Goal: Use online tool/utility: Utilize a website feature to perform a specific function

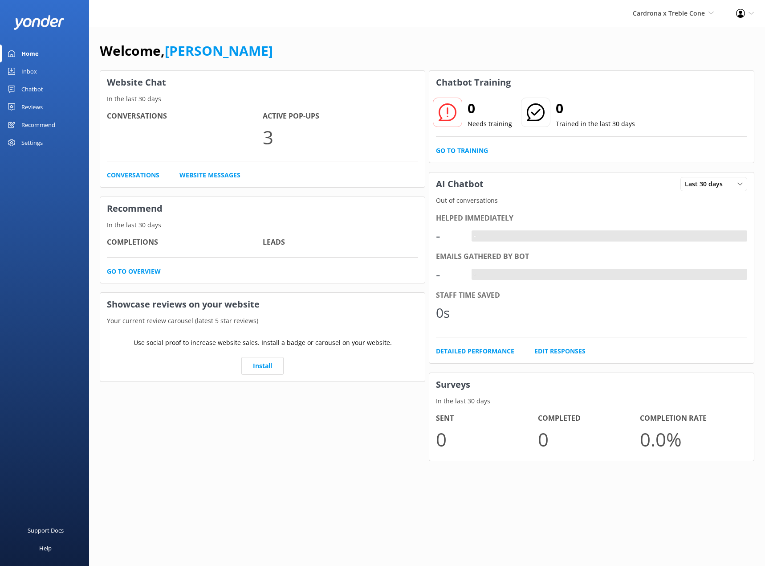
click at [42, 65] on link "Inbox" at bounding box center [44, 71] width 89 height 18
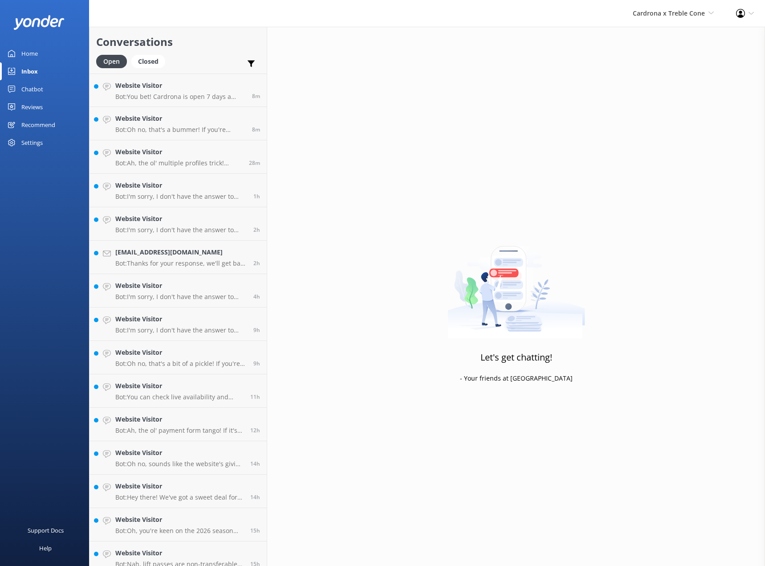
click at [669, 20] on div "Cardrona x Treble Cone Real NZ Cardrona x Treble Cone" at bounding box center [673, 13] width 103 height 27
click at [665, 36] on link "Real NZ" at bounding box center [680, 38] width 89 height 21
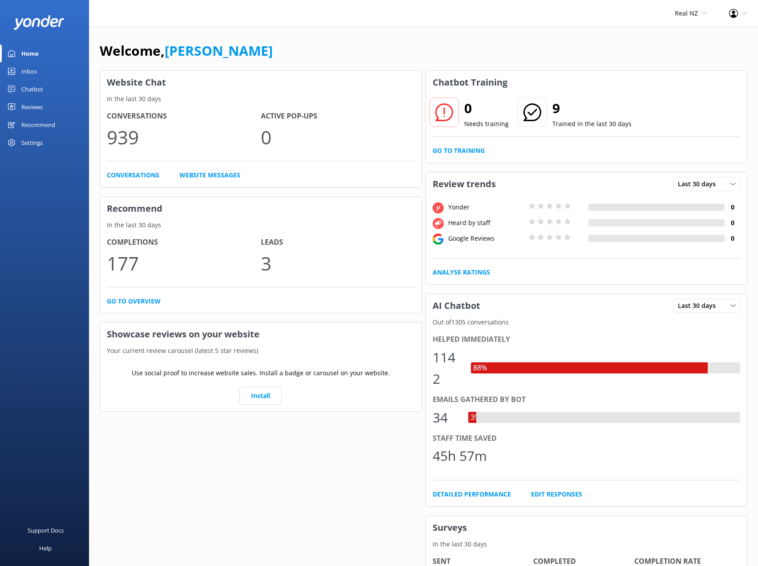
click at [35, 88] on div "Chatbot" at bounding box center [32, 89] width 22 height 18
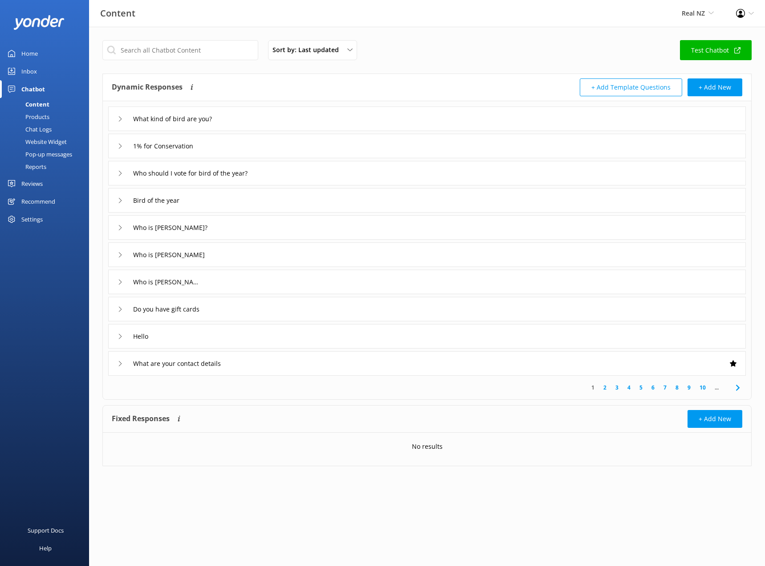
click at [34, 88] on div "Chatbot" at bounding box center [33, 89] width 24 height 18
click at [19, 67] on link "Inbox" at bounding box center [44, 71] width 89 height 18
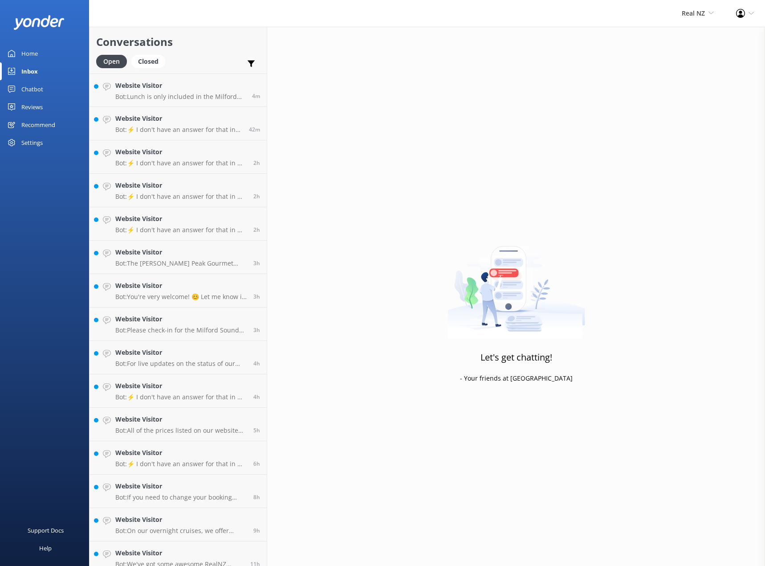
click at [22, 93] on div "Chatbot" at bounding box center [32, 89] width 22 height 18
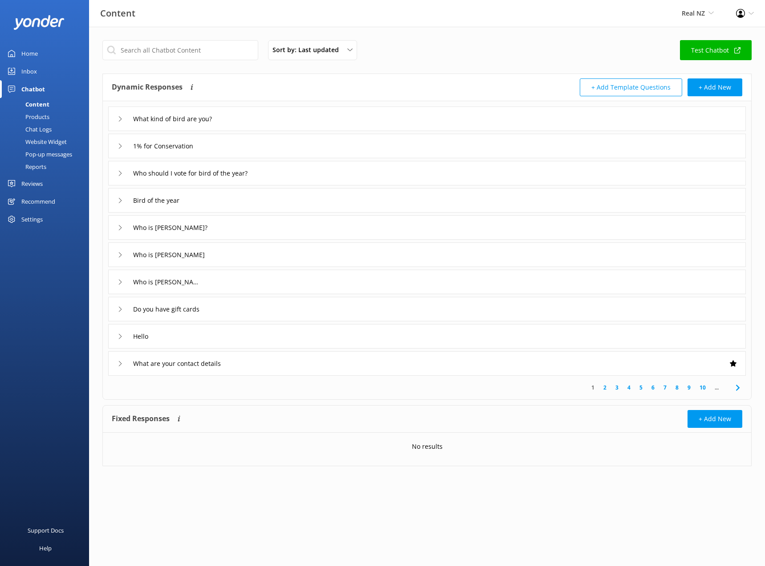
click at [30, 182] on div "Reviews" at bounding box center [31, 184] width 21 height 18
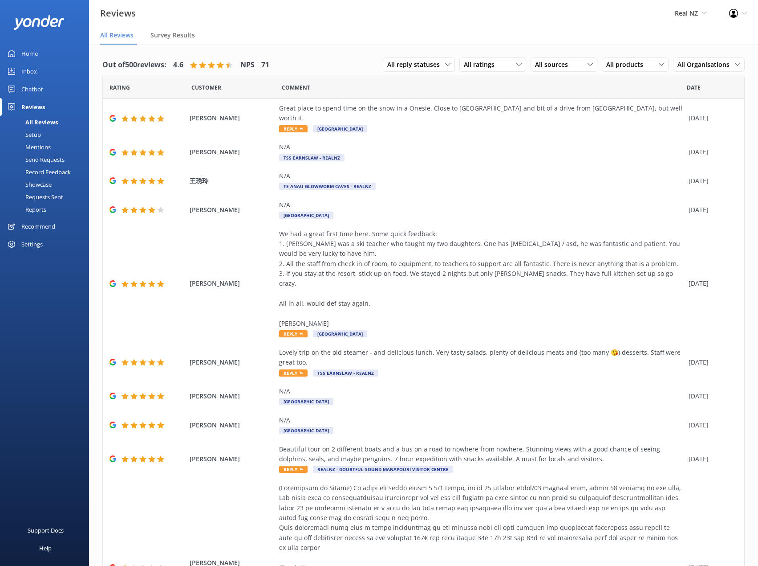
click at [34, 86] on div "Chatbot" at bounding box center [32, 89] width 22 height 18
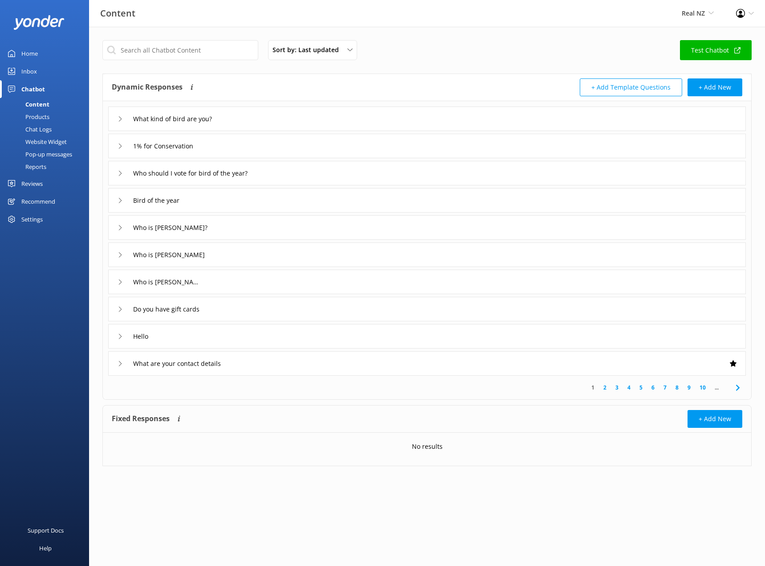
click at [35, 198] on div "Recommend" at bounding box center [38, 201] width 34 height 18
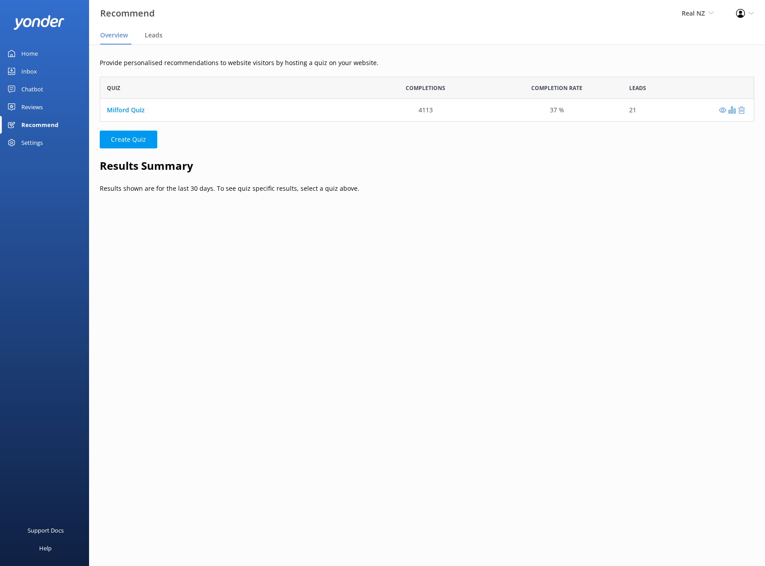
scroll to position [38, 648]
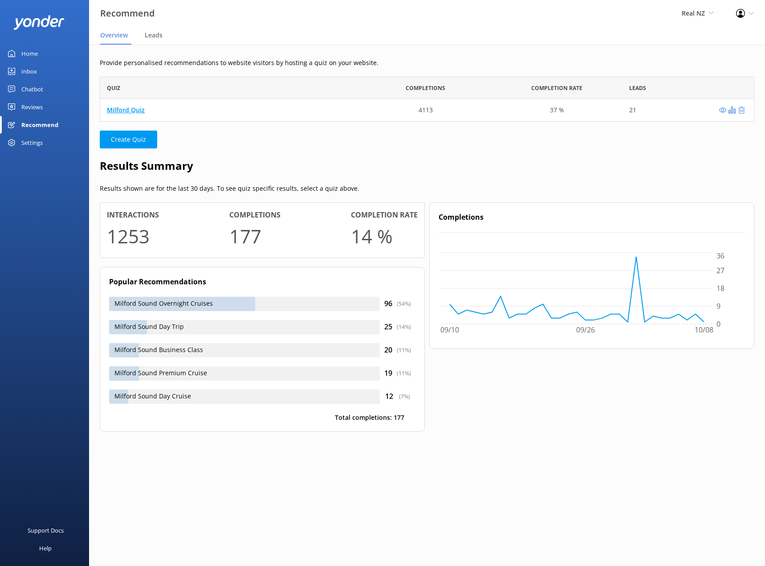
click at [136, 110] on link "Milford Quiz" at bounding box center [126, 110] width 38 height 8
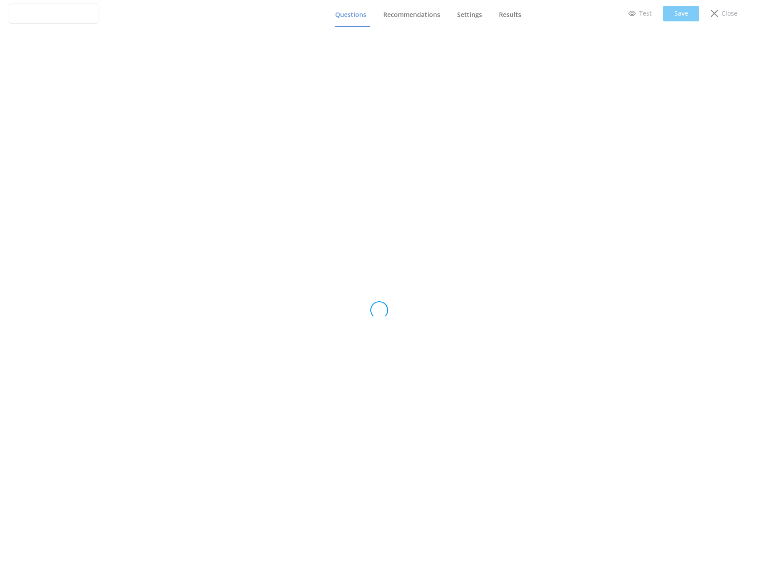
type input "Milford Quiz"
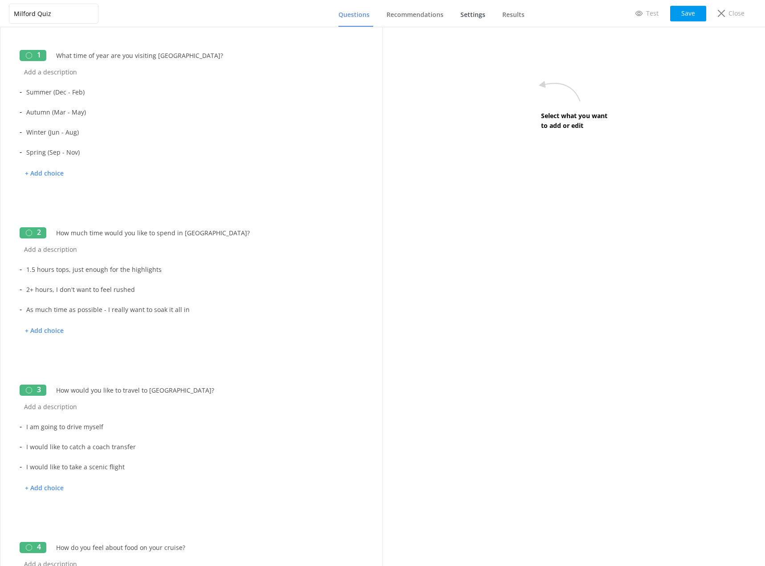
click at [484, 16] on span "Settings" at bounding box center [472, 14] width 25 height 9
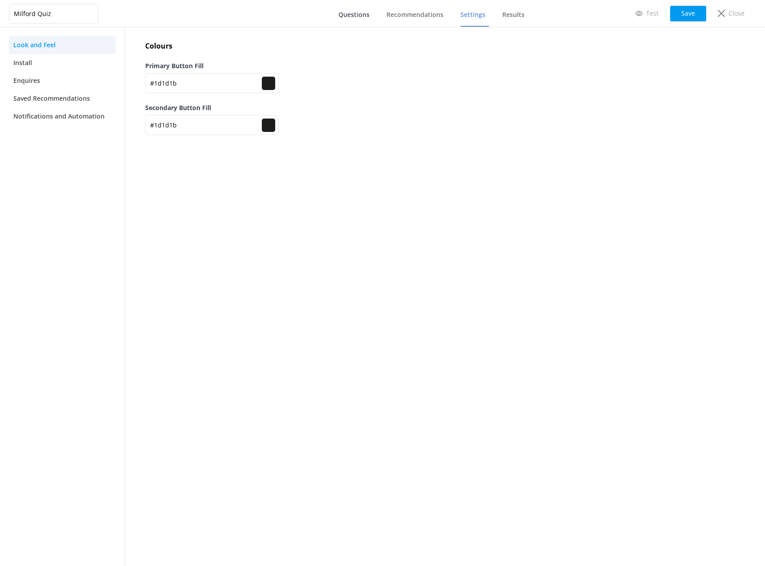
click at [344, 18] on span "Questions" at bounding box center [353, 14] width 31 height 9
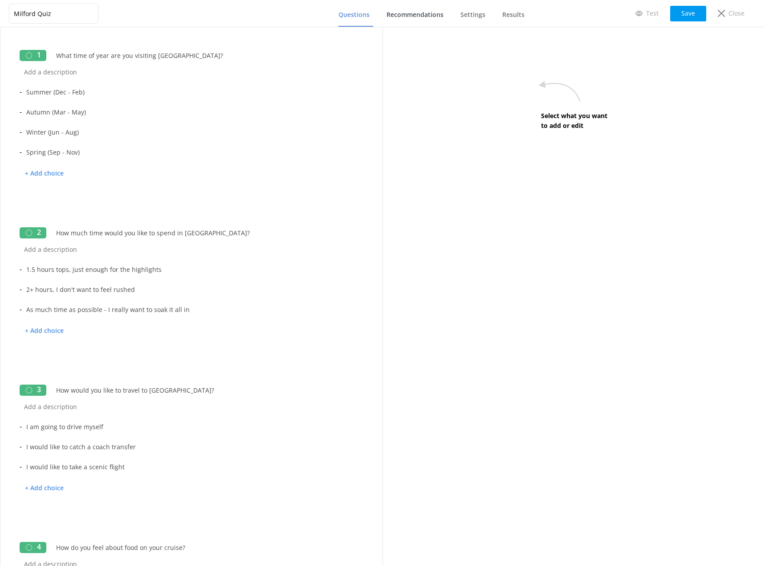
click at [406, 10] on span "Recommendations" at bounding box center [415, 14] width 57 height 9
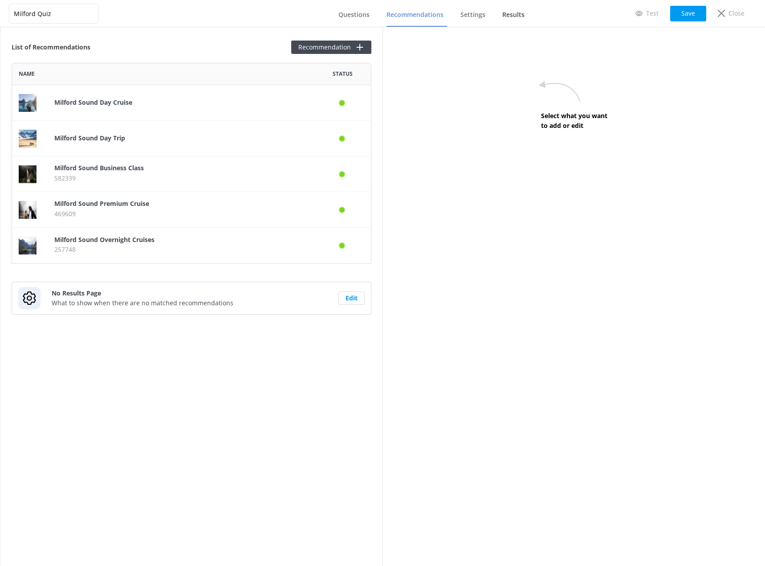
scroll to position [194, 353]
click at [524, 12] on link "Results" at bounding box center [515, 15] width 26 height 23
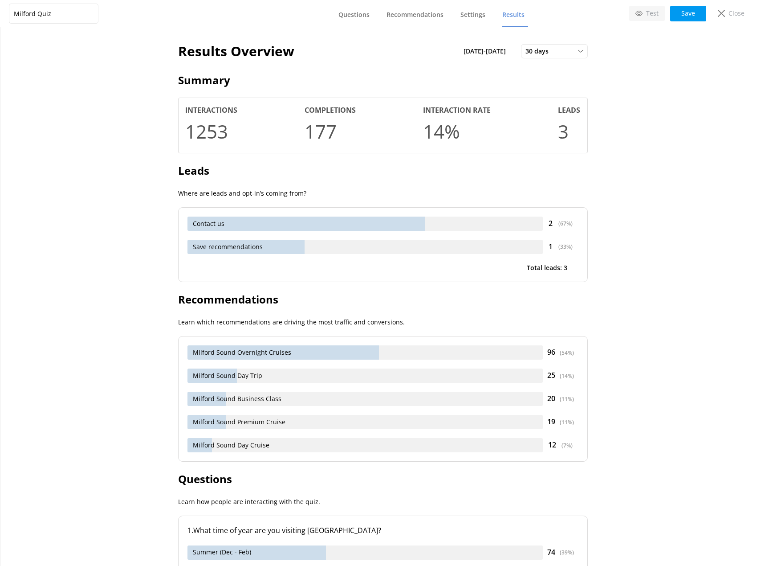
click at [657, 15] on p "Test" at bounding box center [652, 13] width 12 height 10
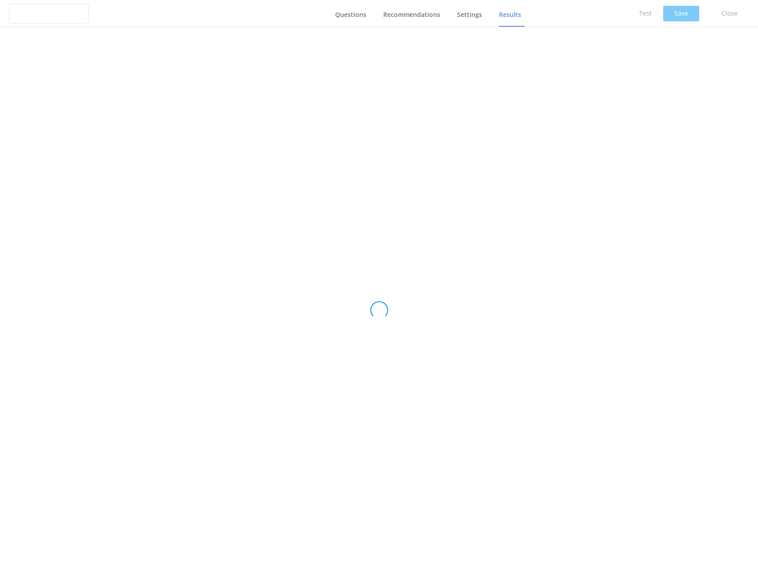
type input "Milford Quiz"
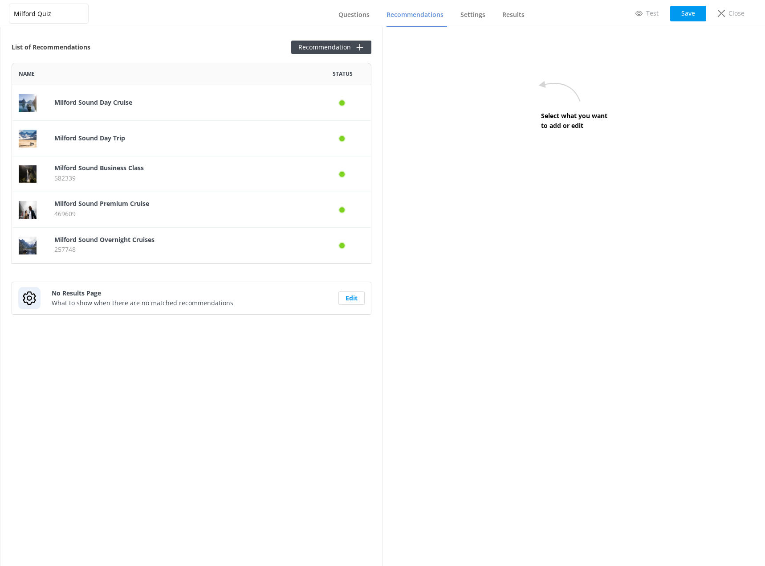
scroll to position [194, 353]
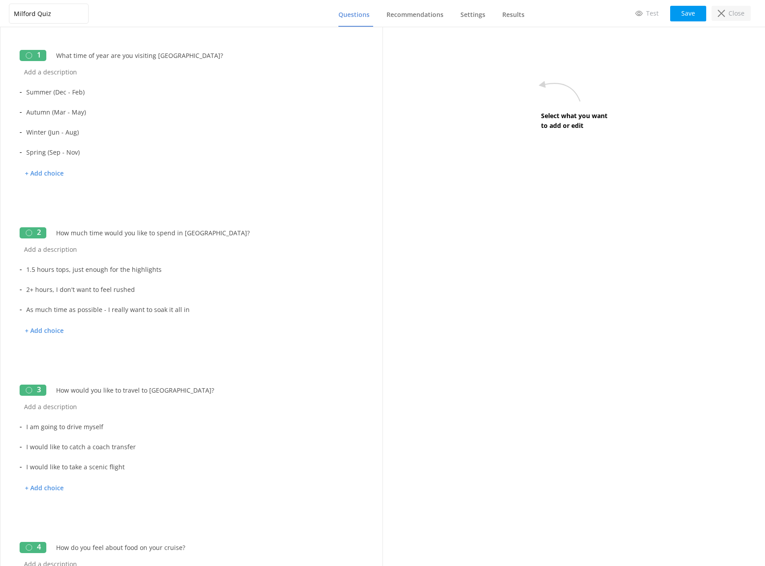
click at [729, 16] on p "Close" at bounding box center [737, 13] width 16 height 10
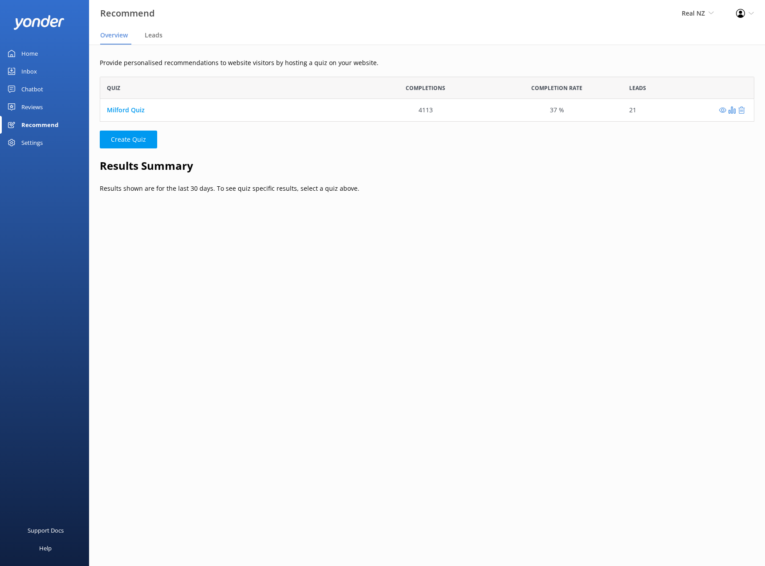
scroll to position [38, 648]
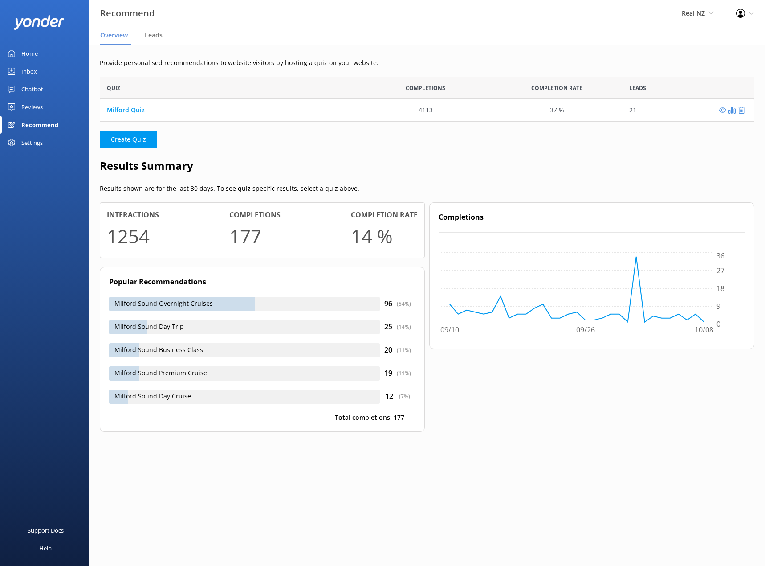
click at [162, 54] on div "Provide personalised recommendations to website visitors by hosting a quiz on y…" at bounding box center [427, 252] width 676 height 414
click at [156, 38] on span "Leads" at bounding box center [154, 35] width 18 height 9
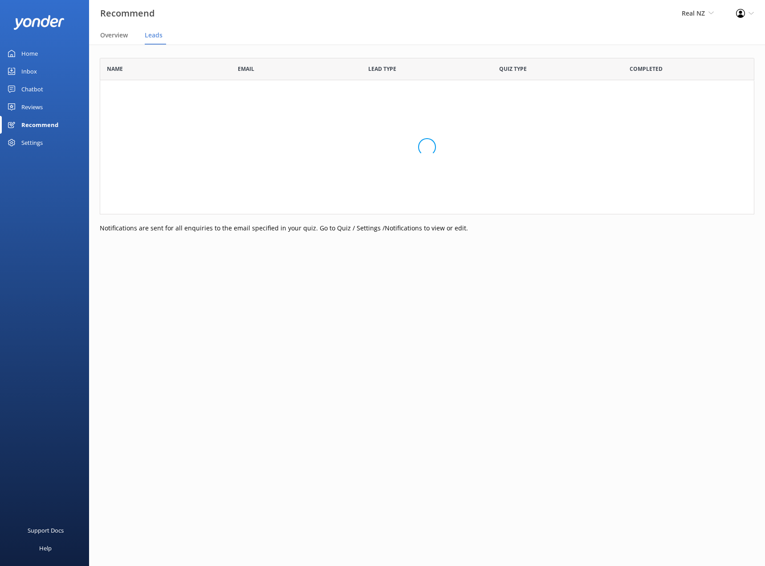
scroll to position [239, 648]
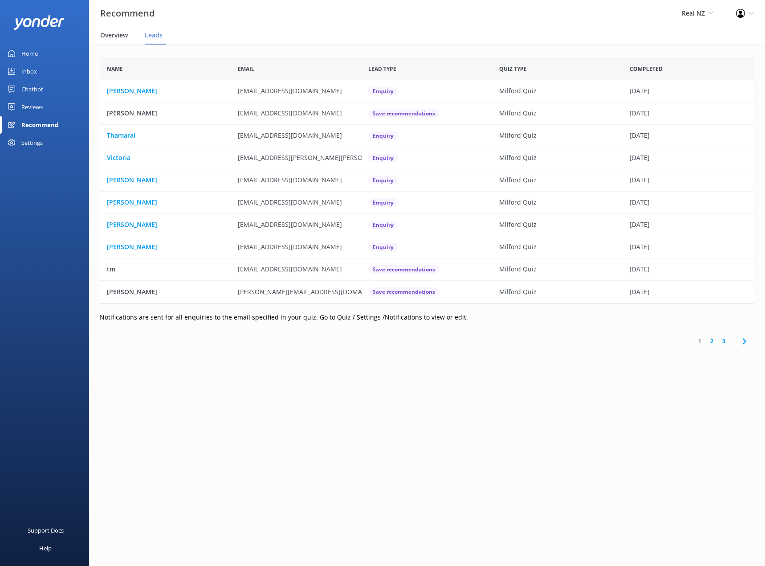
click at [112, 38] on span "Overview" at bounding box center [114, 35] width 28 height 9
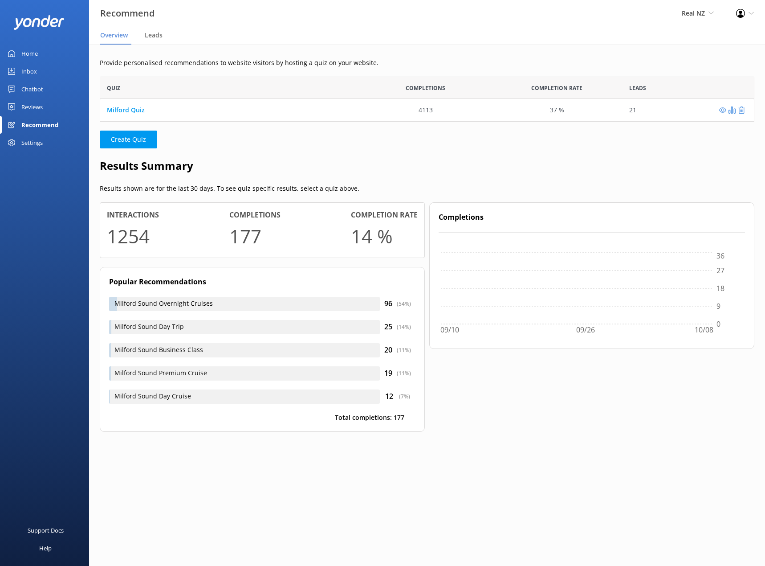
scroll to position [38, 648]
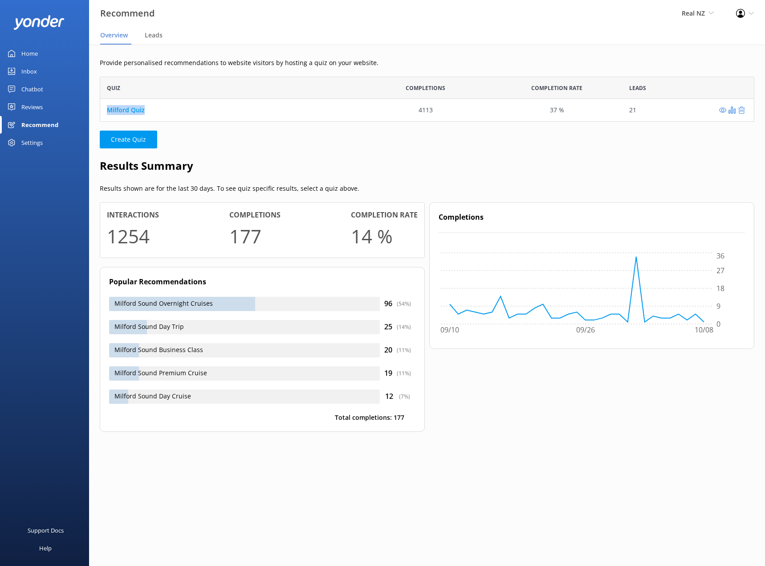
drag, startPoint x: 156, startPoint y: 112, endPoint x: 104, endPoint y: 107, distance: 52.7
click at [104, 107] on div "Milford Quiz" at bounding box center [230, 110] width 260 height 22
click at [118, 109] on link "Milford Quiz" at bounding box center [126, 110] width 38 height 8
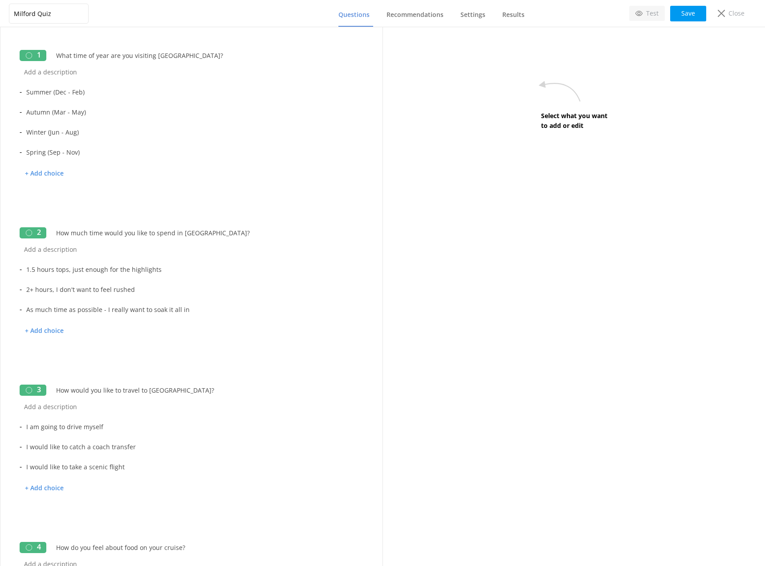
click at [648, 14] on p "Test" at bounding box center [652, 13] width 12 height 10
click at [515, 6] on link "Results" at bounding box center [515, 15] width 26 height 23
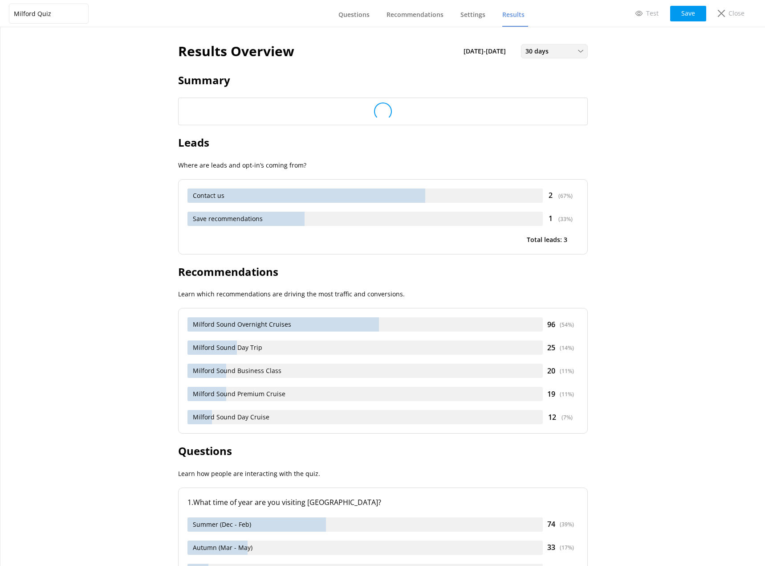
click at [548, 50] on span "30 days" at bounding box center [540, 51] width 29 height 10
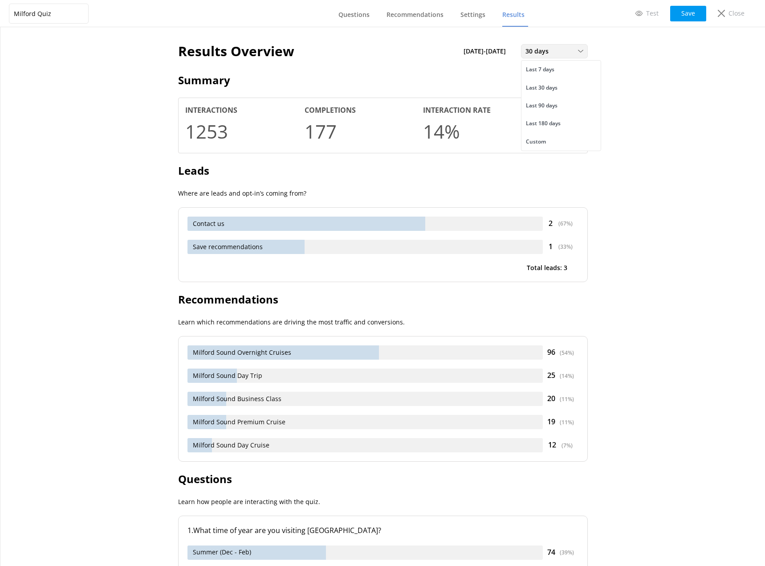
click at [548, 50] on span "30 days" at bounding box center [540, 51] width 29 height 10
click at [741, 8] on p "Close" at bounding box center [737, 13] width 16 height 10
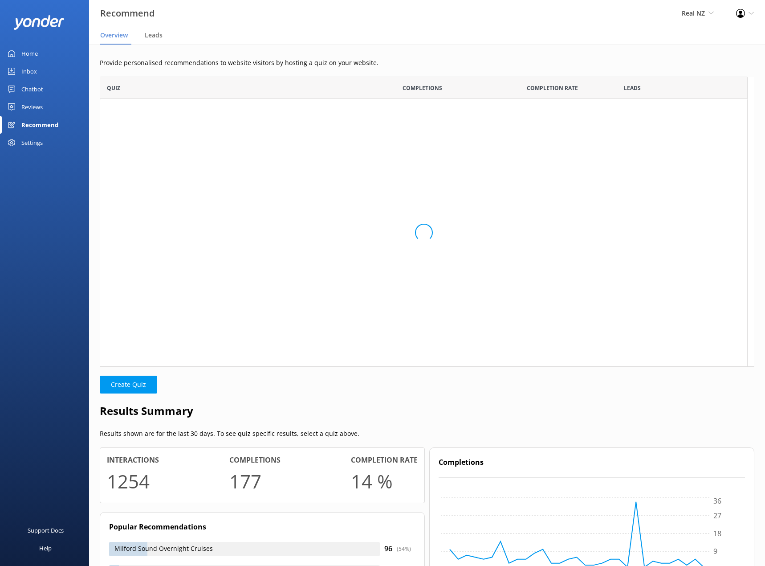
scroll to position [7, 7]
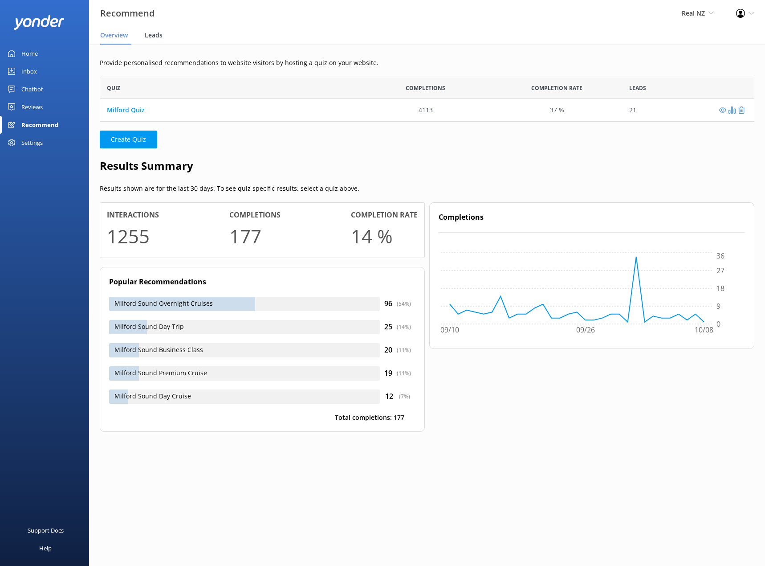
click at [154, 31] on span "Leads" at bounding box center [154, 35] width 18 height 9
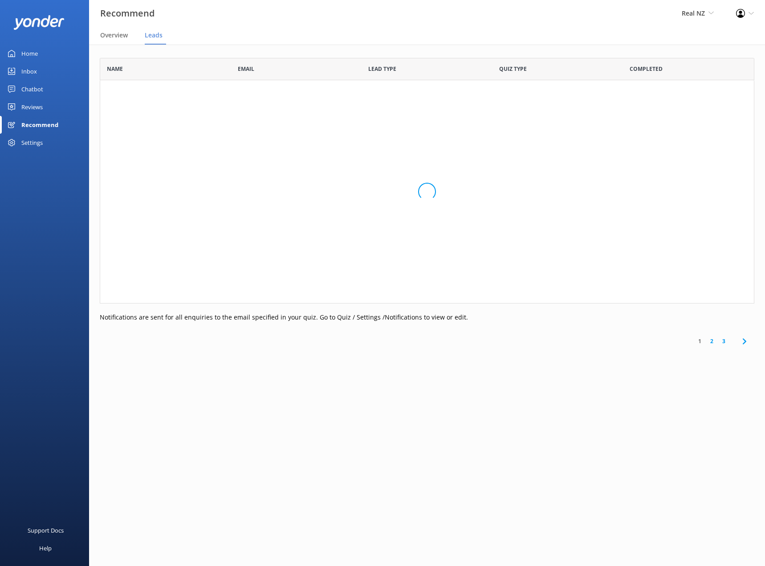
scroll to position [239, 648]
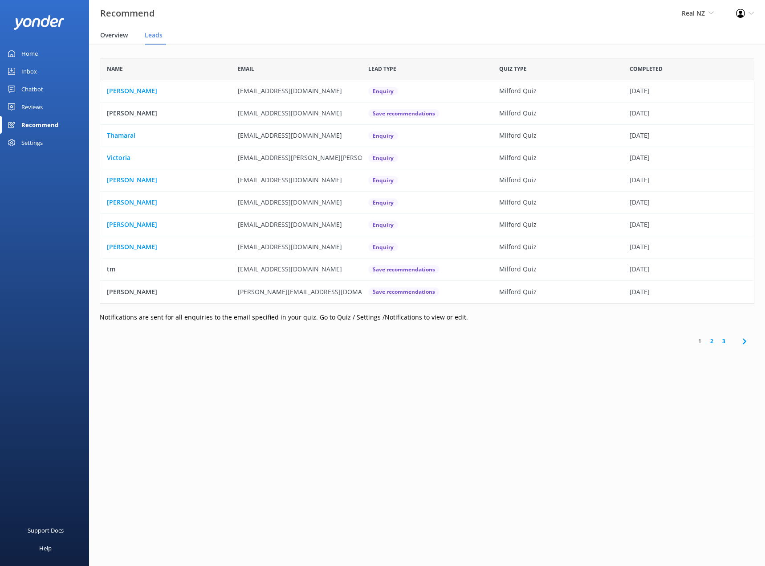
click at [130, 35] on div "Overview" at bounding box center [115, 36] width 31 height 18
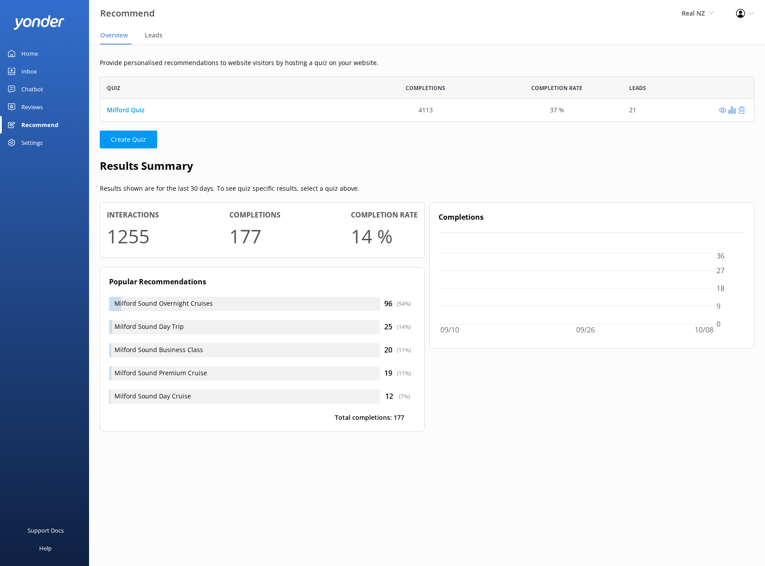
scroll to position [38, 648]
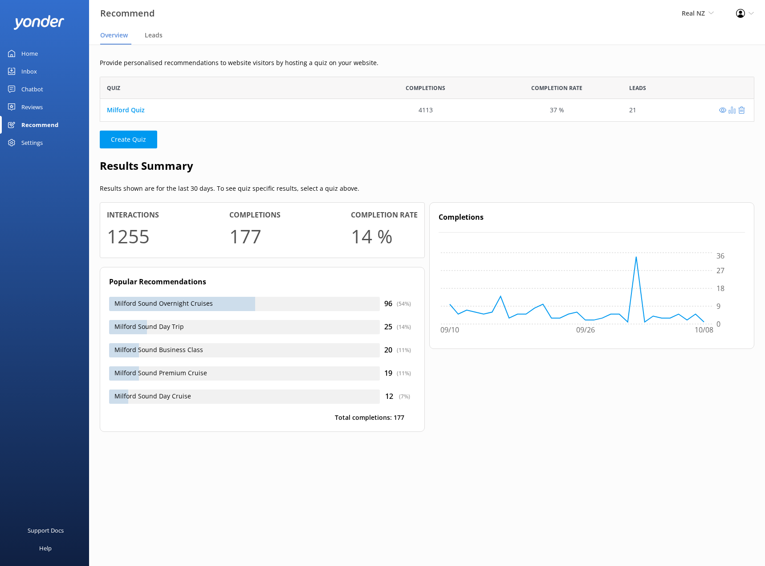
click at [732, 110] on use "grid" at bounding box center [732, 109] width 7 height 7
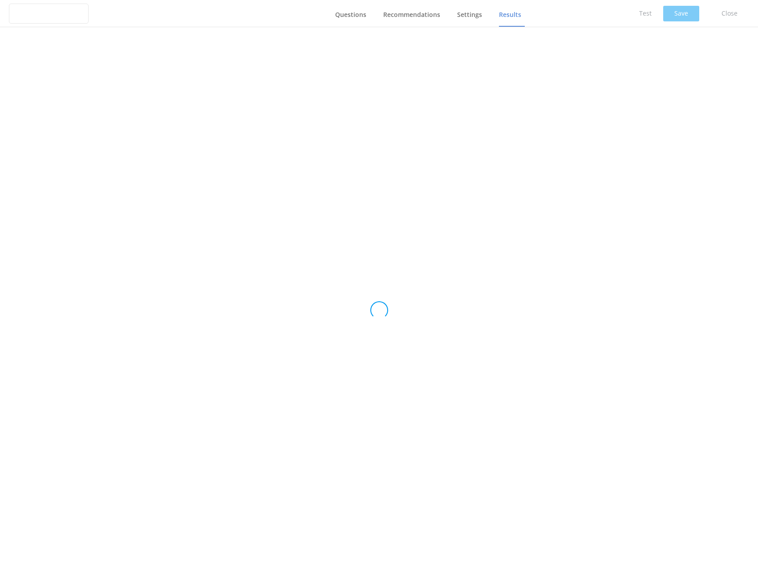
type input "Milford Quiz"
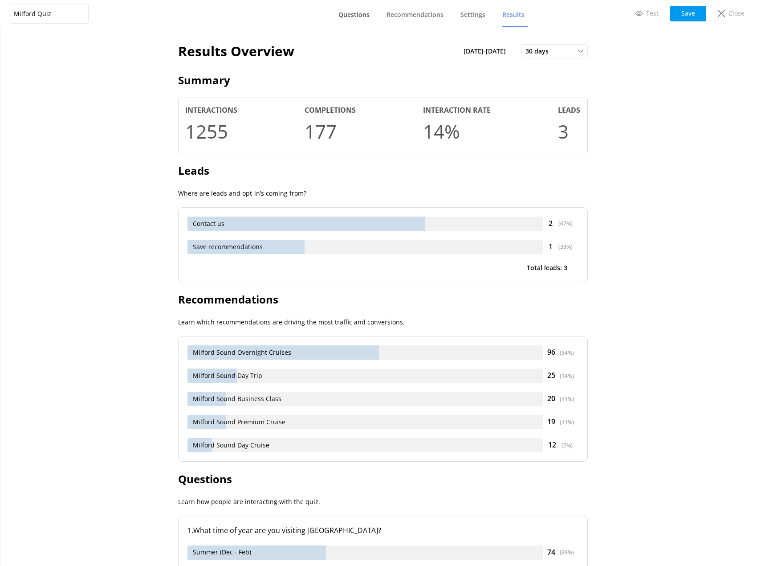
click at [373, 18] on link "Questions" at bounding box center [355, 15] width 35 height 23
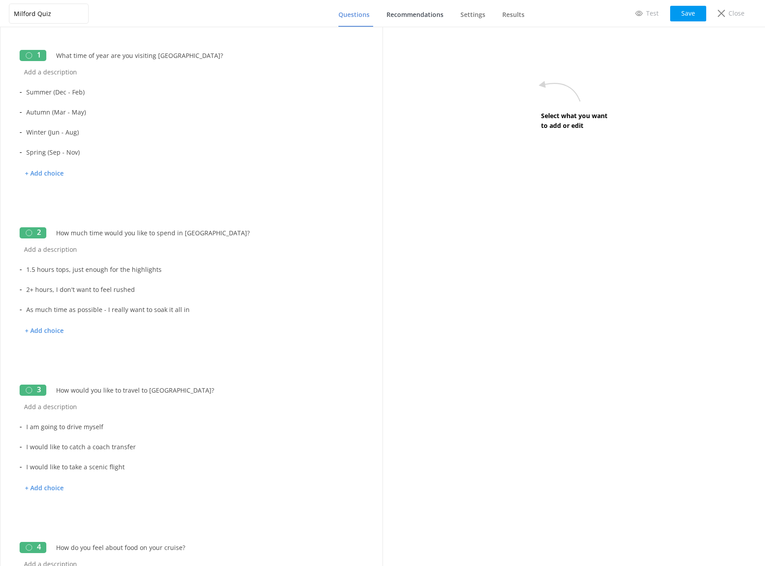
click at [421, 21] on link "Recommendations" at bounding box center [417, 15] width 61 height 23
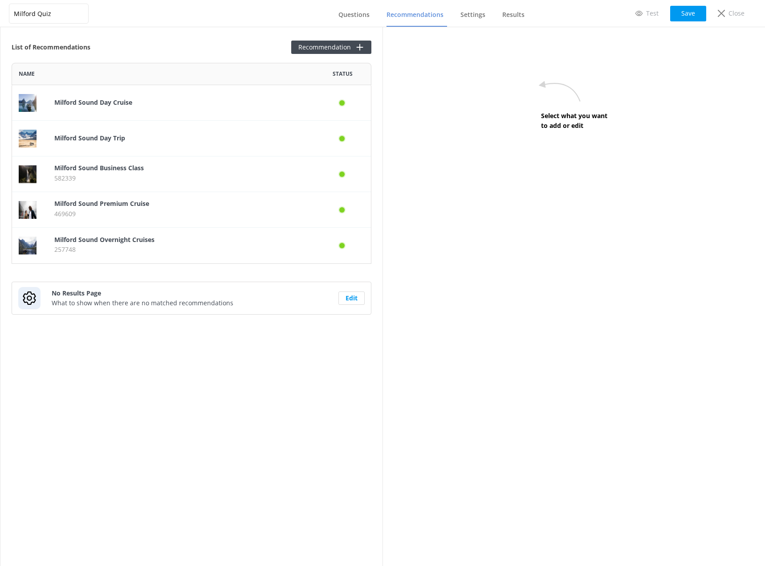
scroll to position [194, 353]
click at [346, 298] on button "Edit" at bounding box center [351, 297] width 26 height 13
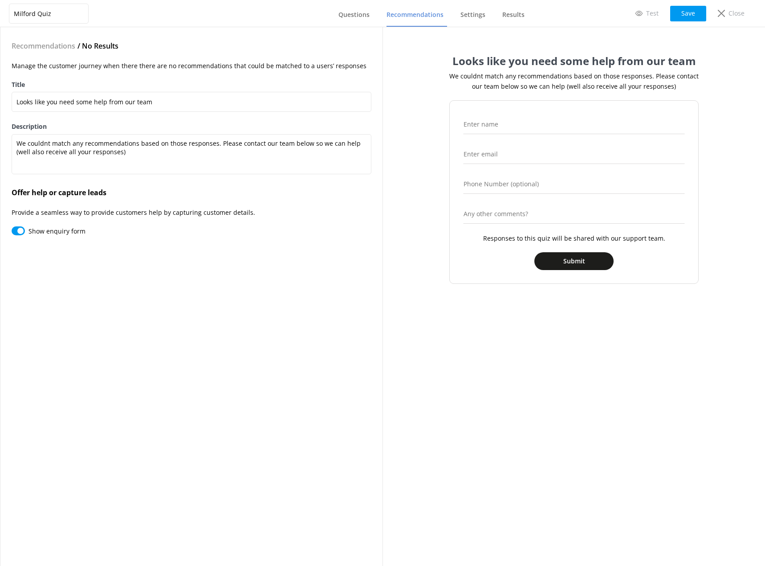
click at [505, 71] on p "We couldnt match any recommendations based on those responses. Please contact o…" at bounding box center [573, 81] width 249 height 20
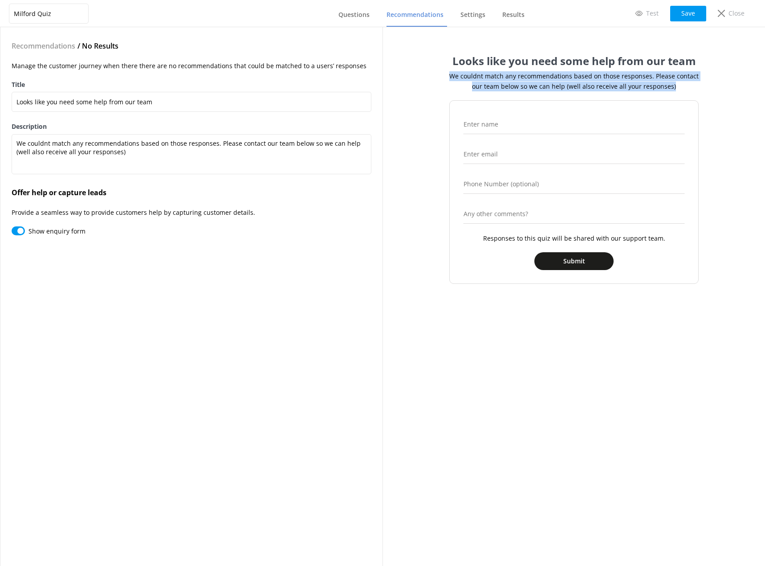
click at [505, 71] on p "We couldnt match any recommendations based on those responses. Please contact o…" at bounding box center [573, 81] width 249 height 20
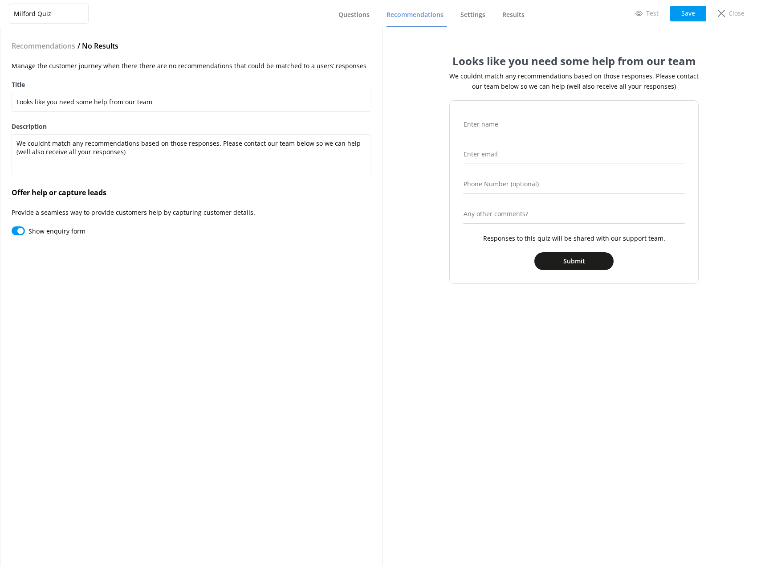
click at [505, 63] on h1 "Looks like you need some help from our team" at bounding box center [574, 61] width 244 height 14
click at [694, 15] on button "Save" at bounding box center [688, 14] width 36 height 16
click at [481, 18] on span "Settings" at bounding box center [472, 14] width 25 height 9
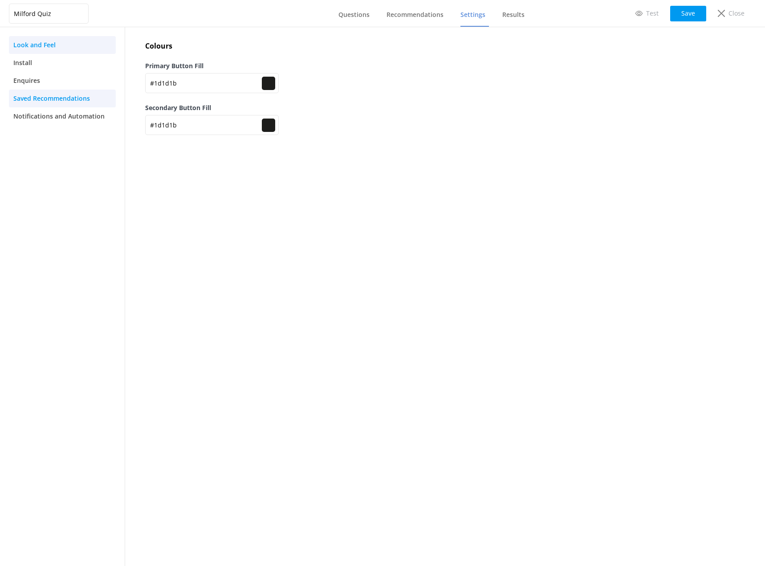
click at [59, 102] on span "Saved Recommendations" at bounding box center [51, 99] width 77 height 10
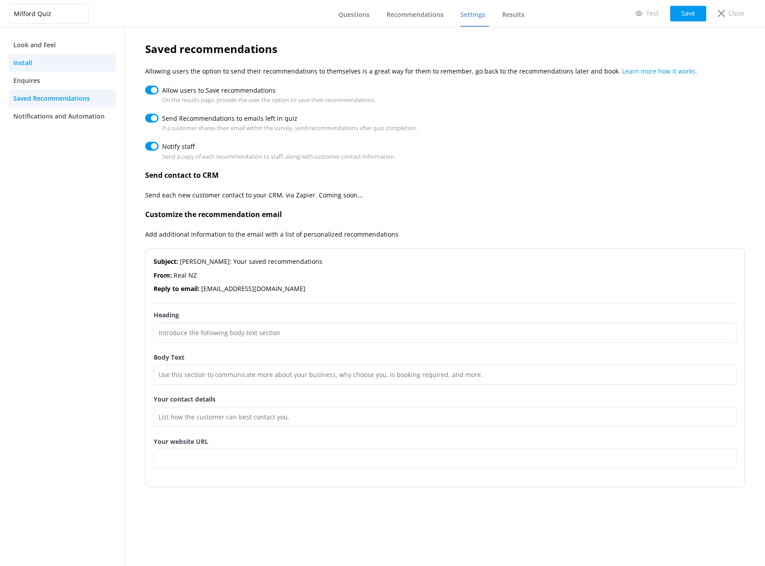
click at [34, 58] on link "Install" at bounding box center [62, 63] width 107 height 18
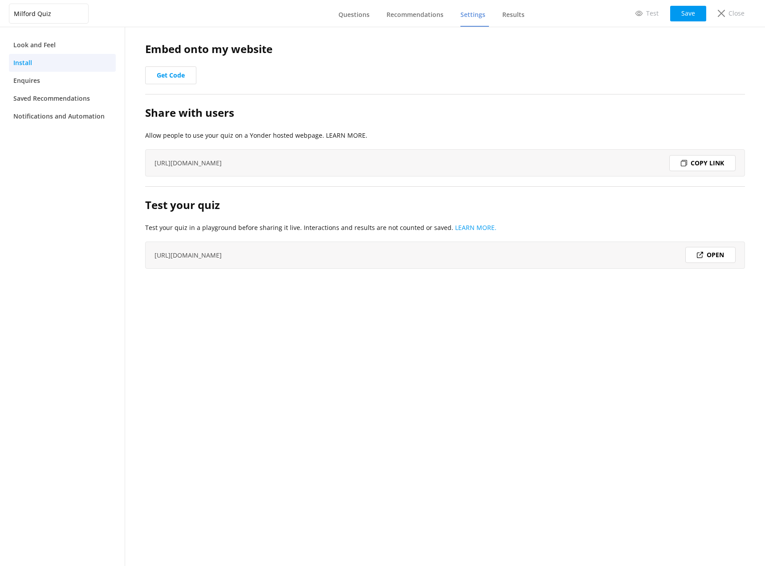
click at [700, 163] on div "Copy link" at bounding box center [702, 163] width 66 height 16
